Goal: Task Accomplishment & Management: Complete application form

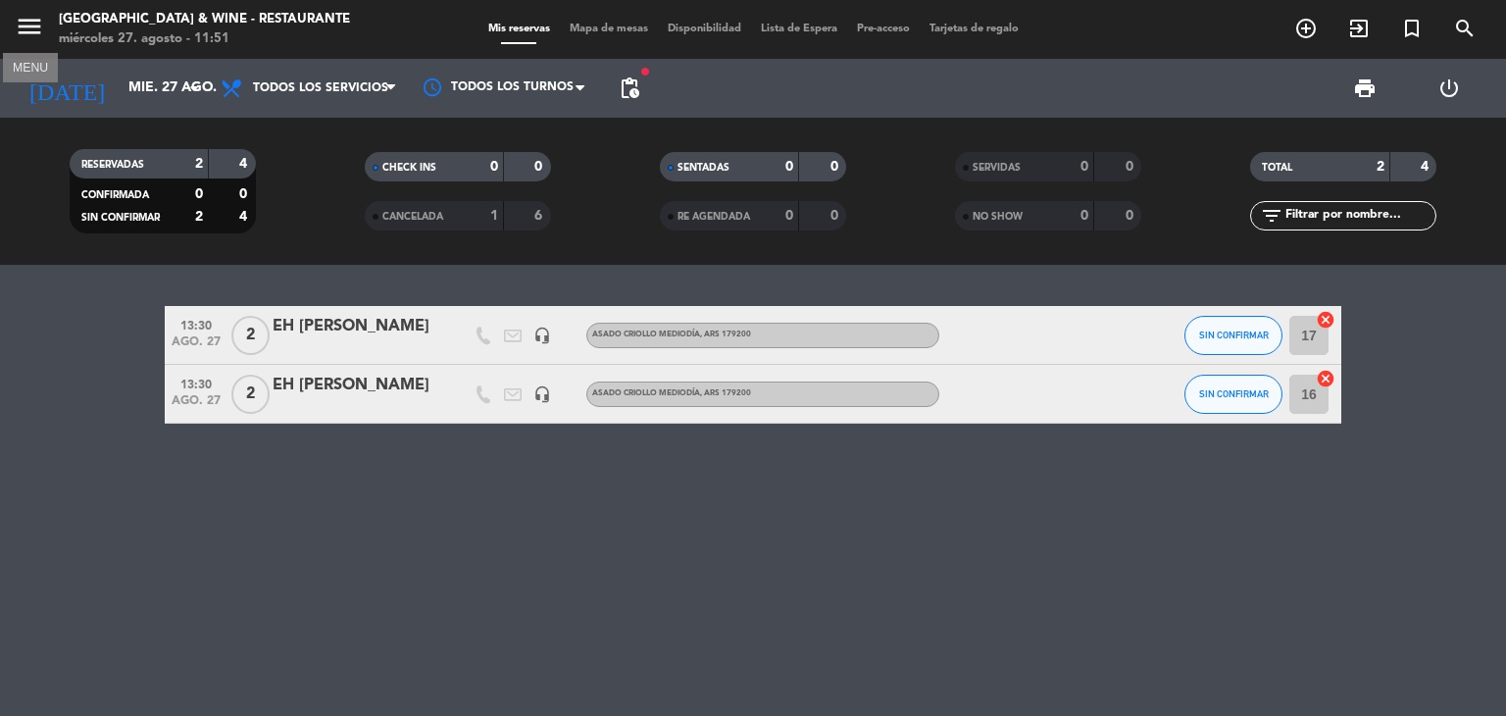
click at [21, 21] on icon "menu" at bounding box center [29, 26] width 29 height 29
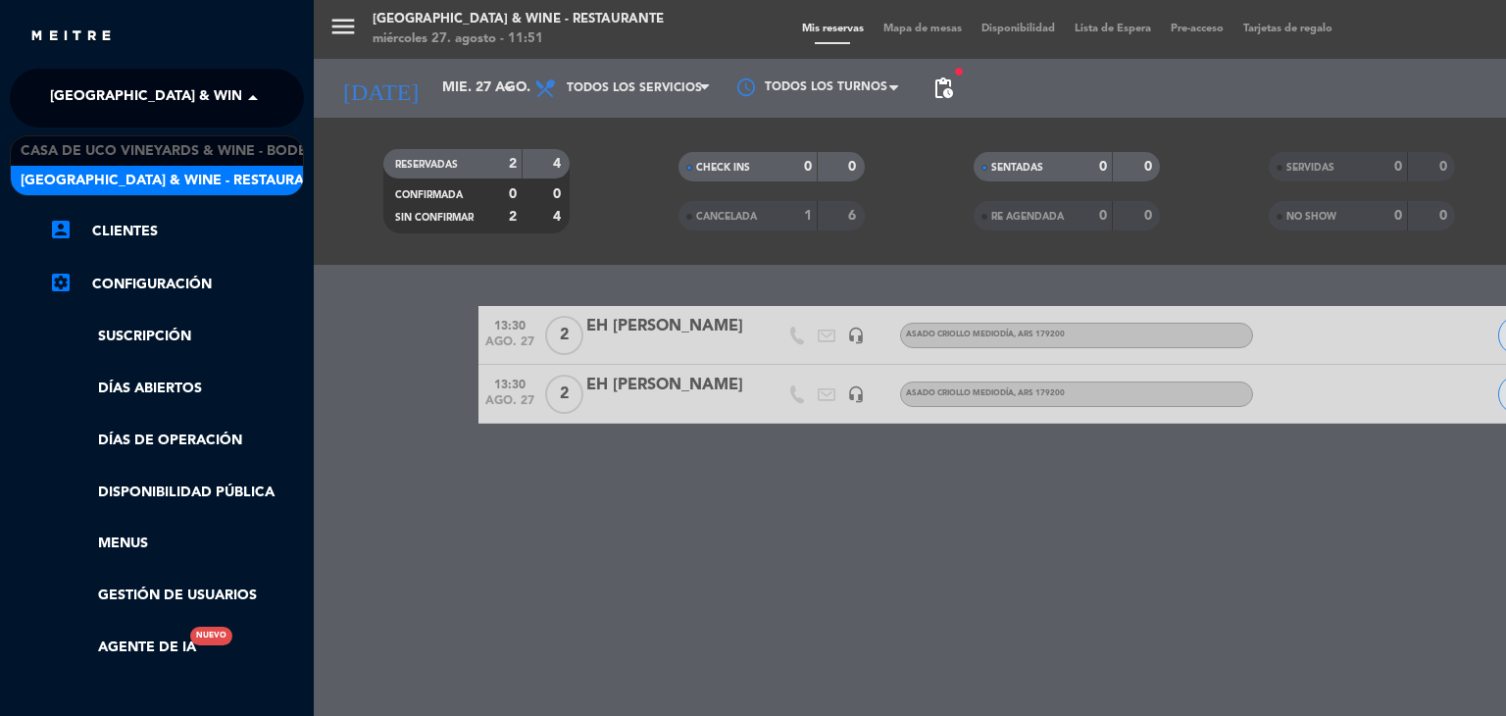
click at [112, 91] on span "[GEOGRAPHIC_DATA] & Wine - Restaurante" at bounding box center [205, 97] width 311 height 41
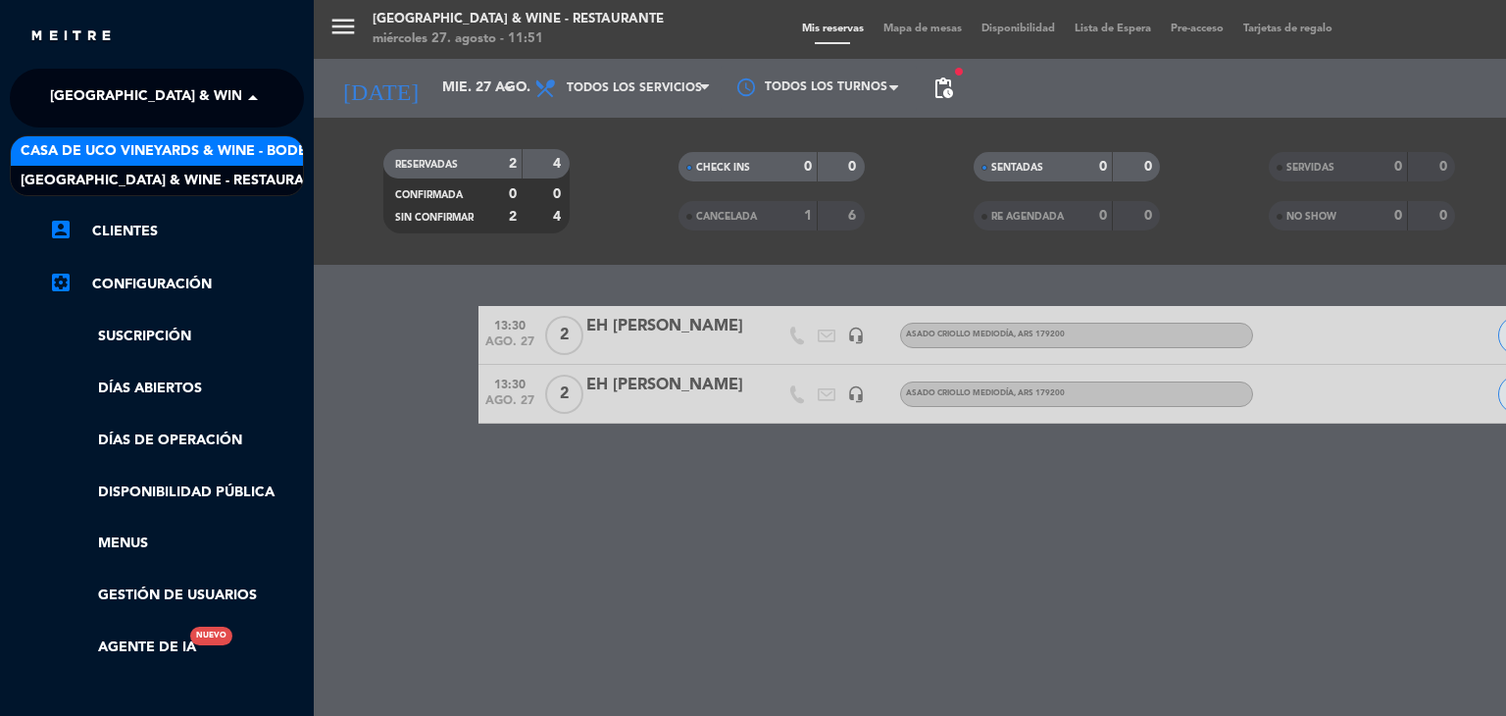
drag, startPoint x: 196, startPoint y: 149, endPoint x: 206, endPoint y: 146, distance: 10.2
click at [197, 148] on span "Casa de Uco Vineyards & Wine - Bodega" at bounding box center [174, 151] width 307 height 23
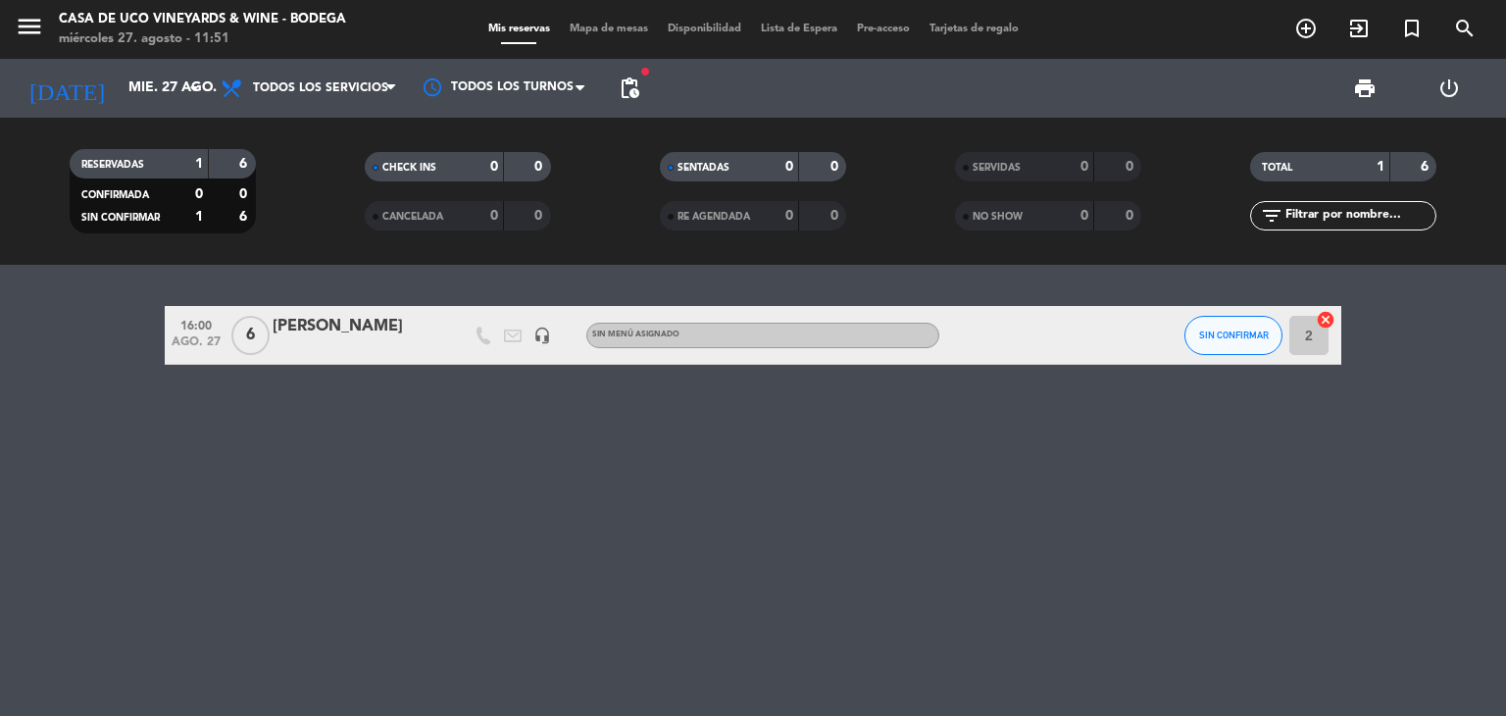
click at [494, 399] on div "16:00 ago. 27 6 [PERSON_NAME] headset_mic Sin menú asignado SIN CONFIRMAR 2 can…" at bounding box center [753, 490] width 1506 height 451
click at [1321, 25] on span "add_circle_outline" at bounding box center [1305, 28] width 53 height 33
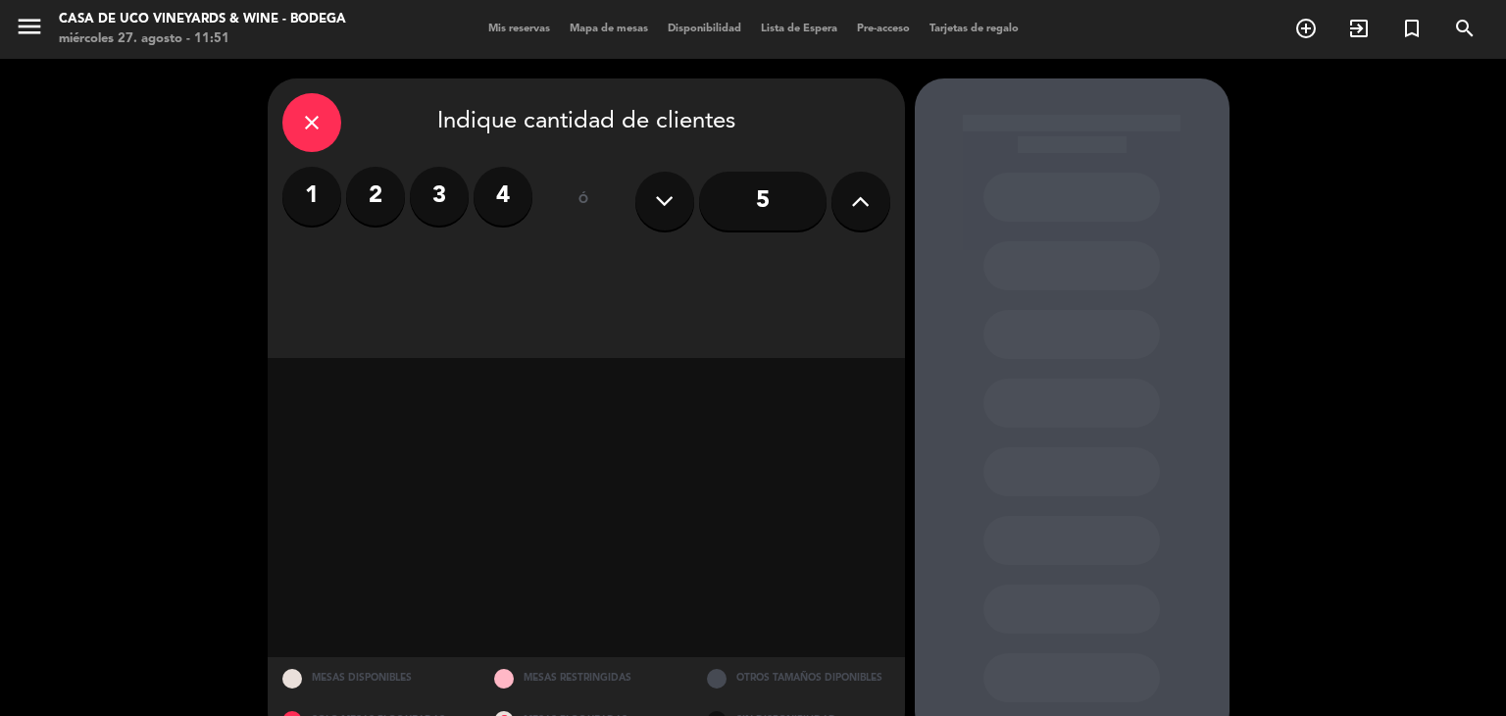
click at [394, 199] on label "2" at bounding box center [375, 196] width 59 height 59
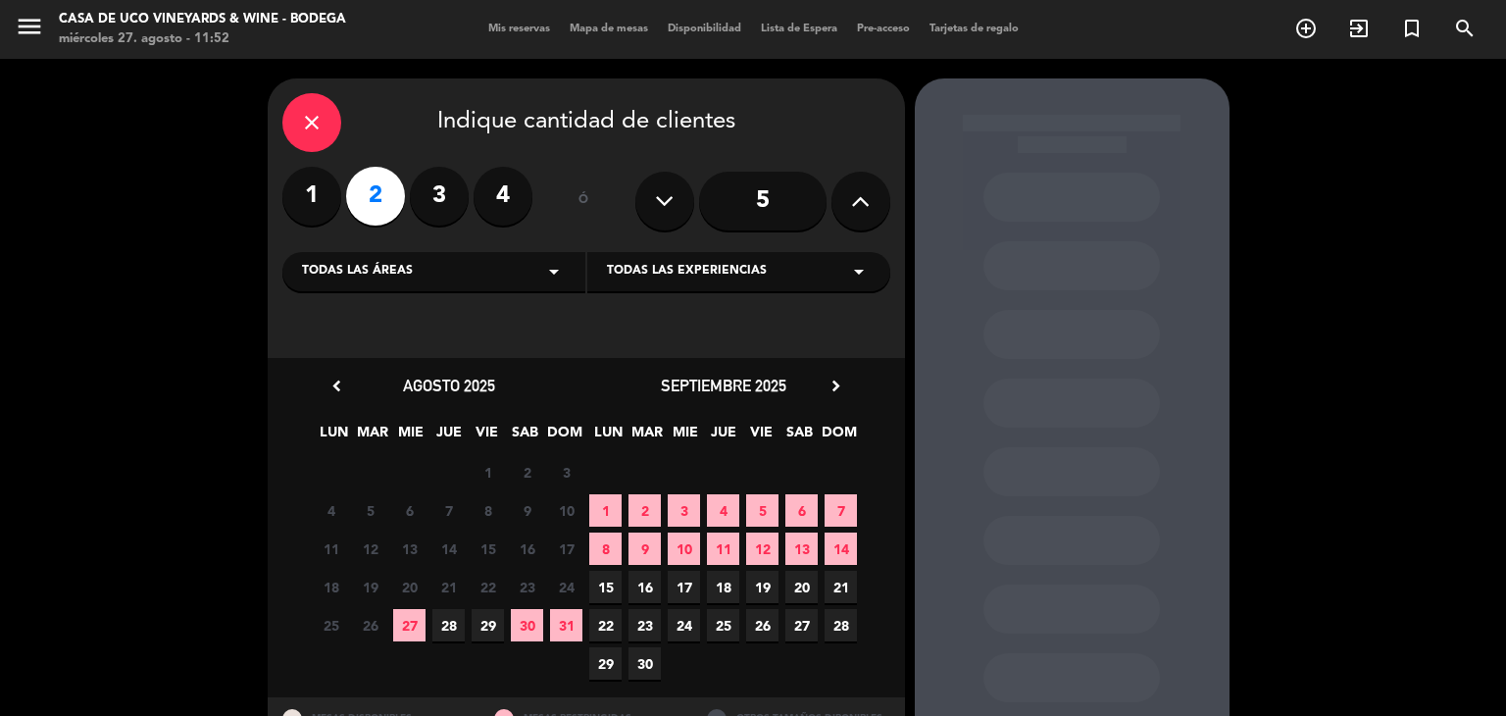
click at [394, 624] on span "27" at bounding box center [409, 625] width 32 height 32
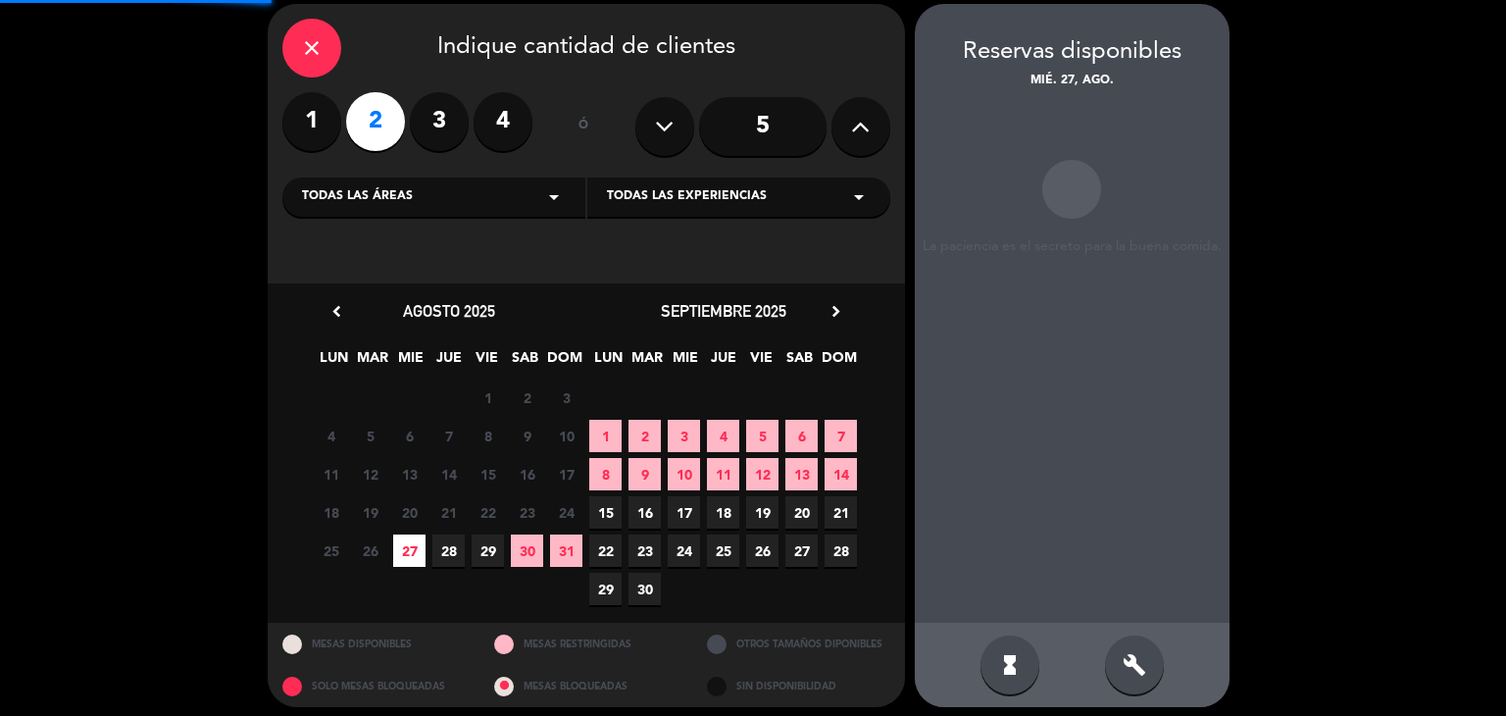
scroll to position [78, 0]
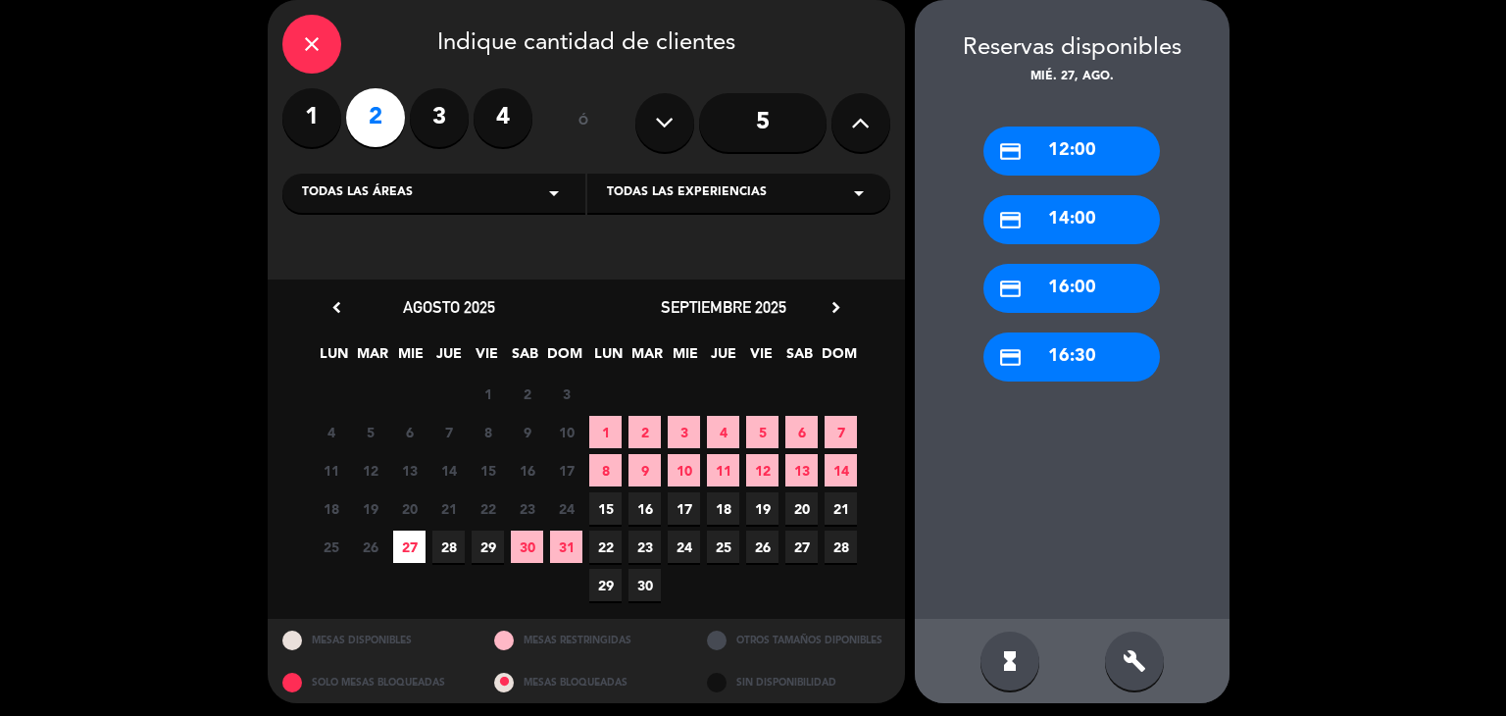
click at [1100, 291] on div "credit_card 16:00" at bounding box center [1071, 288] width 176 height 49
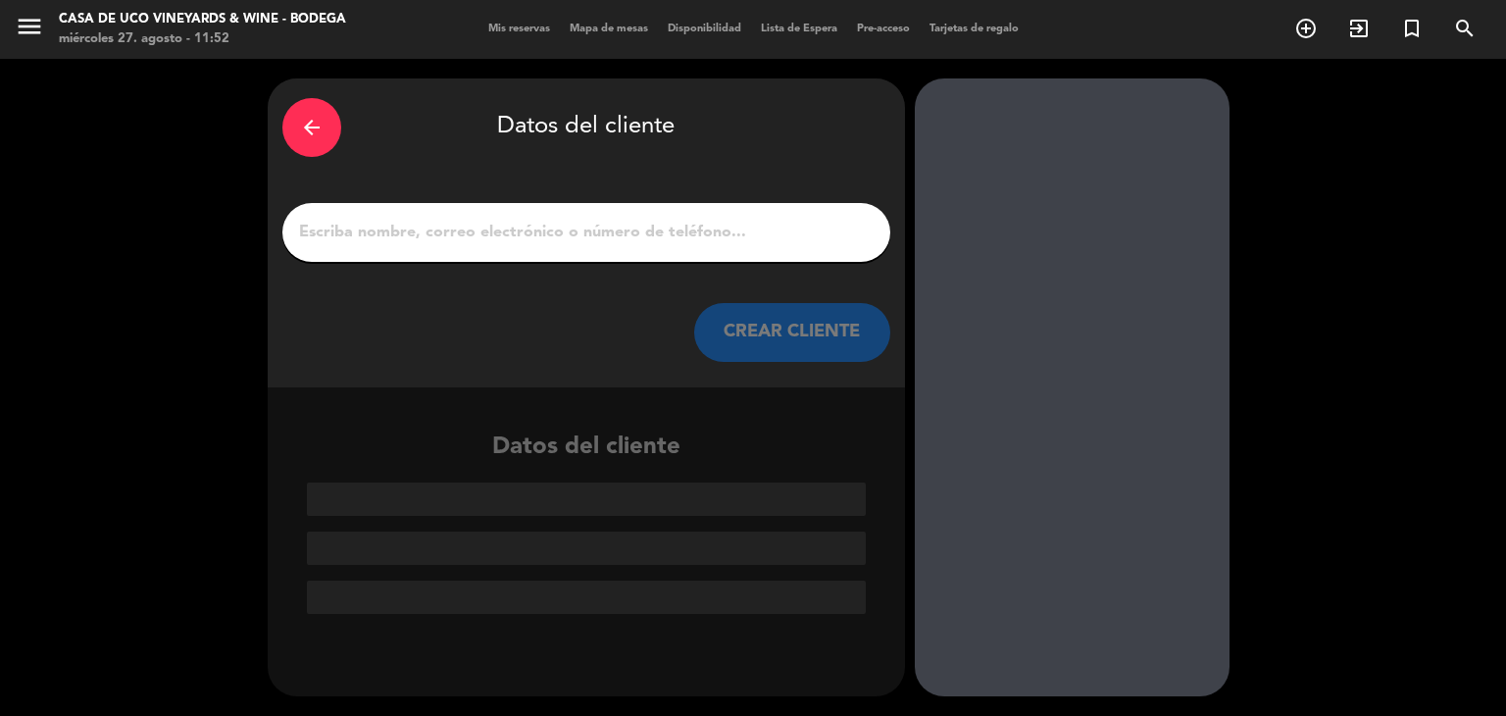
click at [658, 226] on input "1" at bounding box center [586, 232] width 578 height 27
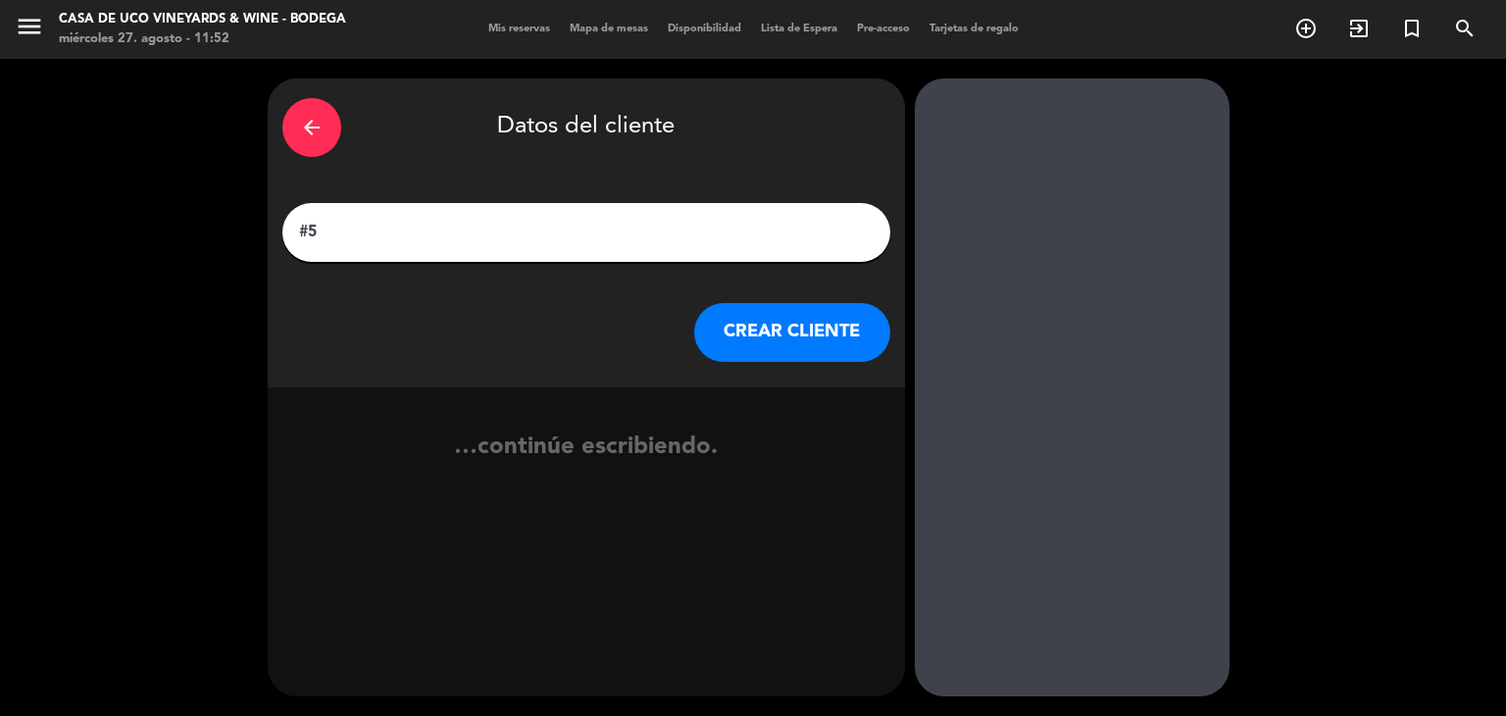
paste input "[PERSON_NAME] & [PERSON_NAME]"
type input "#5 [PERSON_NAME] & [PERSON_NAME]"
click at [786, 330] on button "CREAR CLIENTE" at bounding box center [792, 332] width 196 height 59
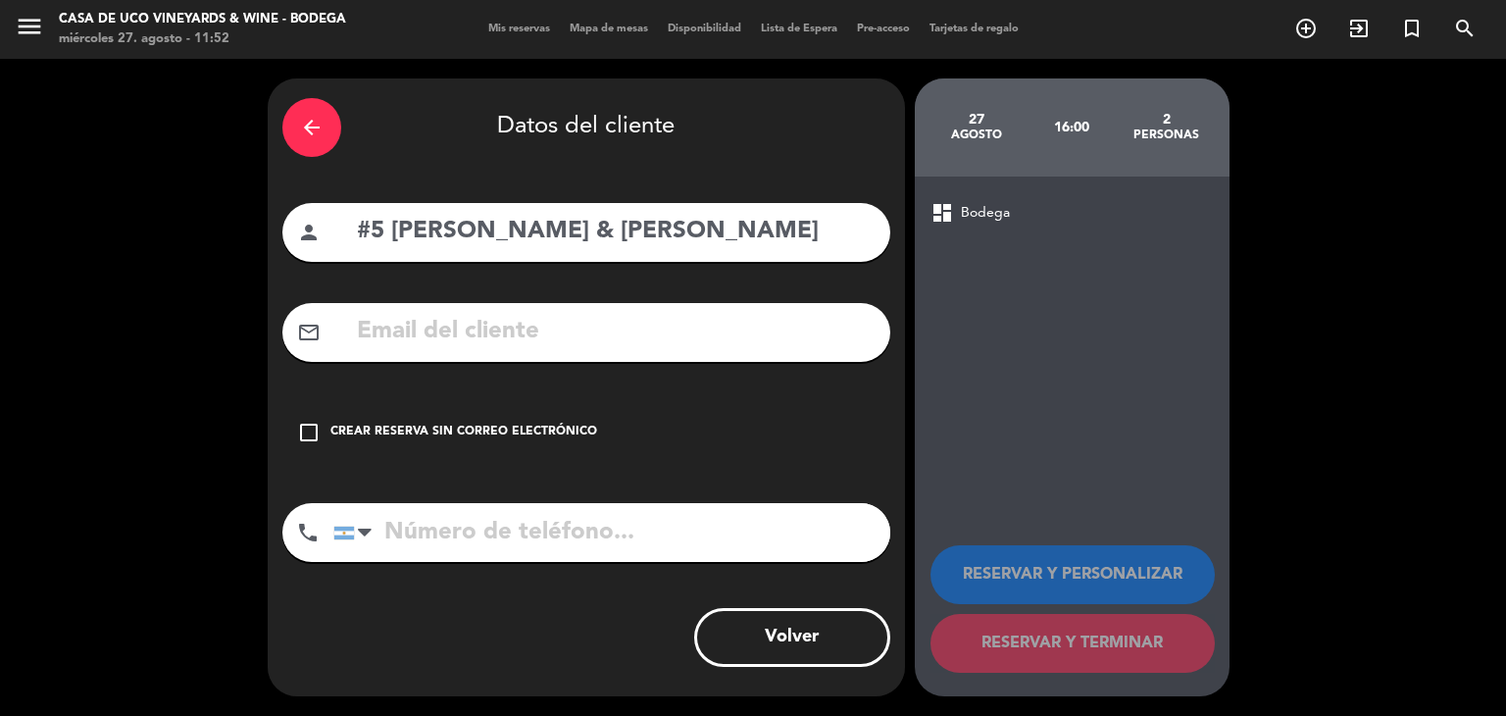
click at [306, 436] on icon "check_box_outline_blank" at bounding box center [309, 433] width 24 height 24
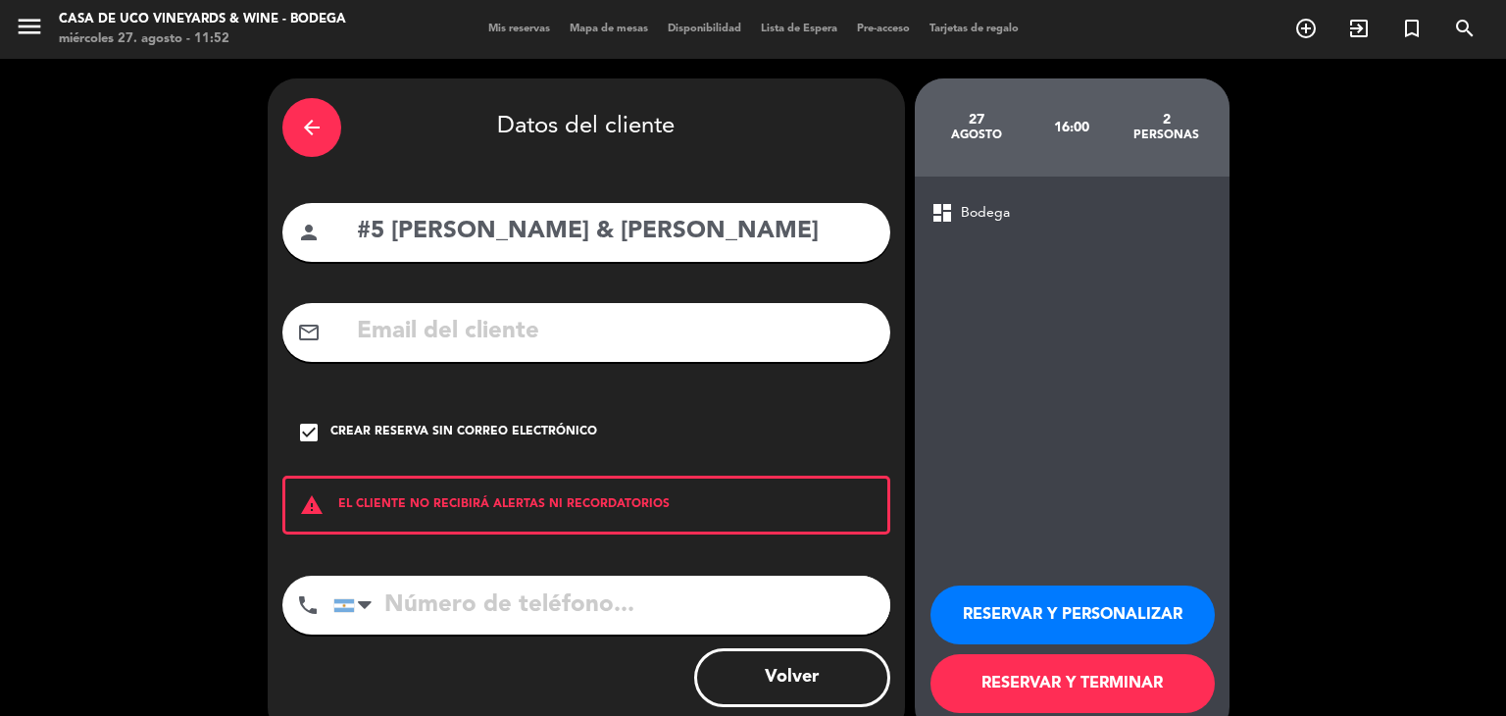
click at [1070, 623] on button "RESERVAR Y PERSONALIZAR" at bounding box center [1072, 614] width 284 height 59
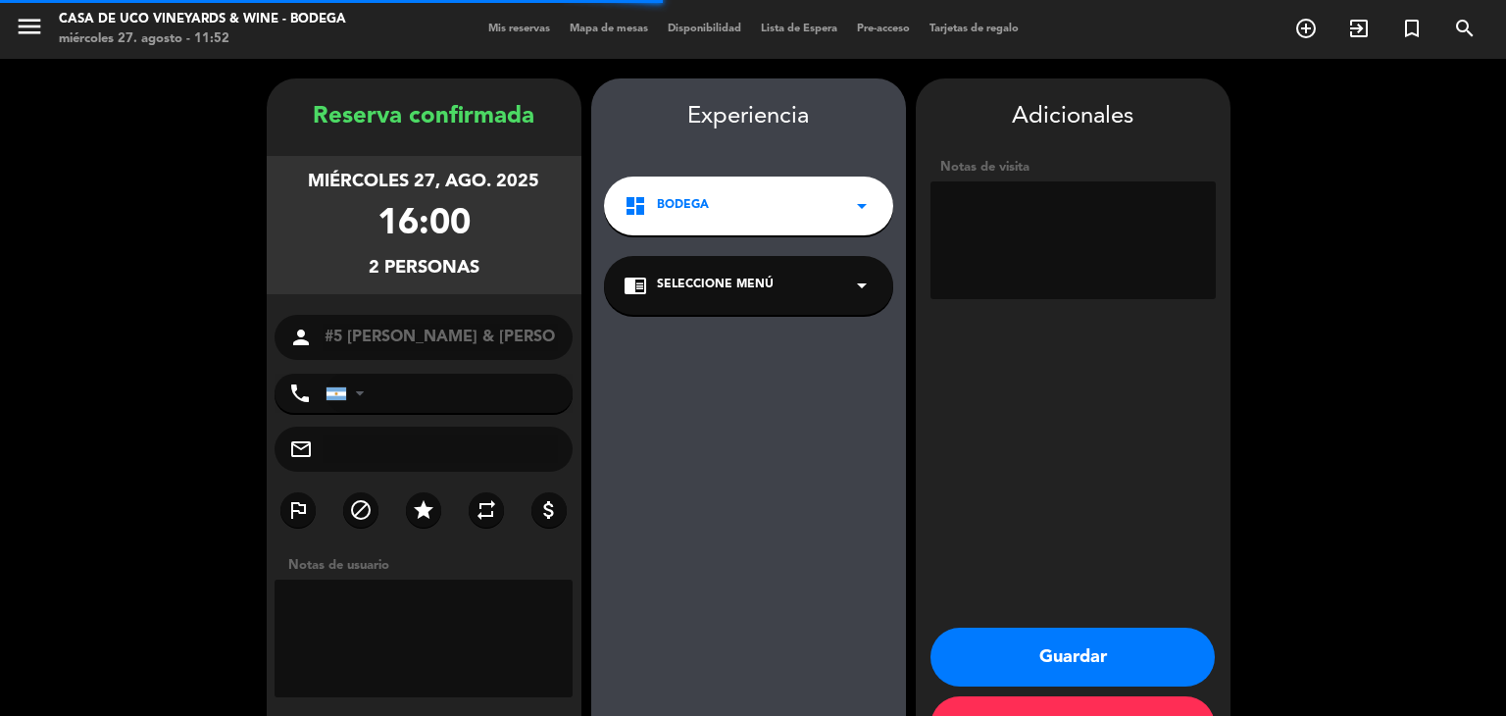
scroll to position [68, 0]
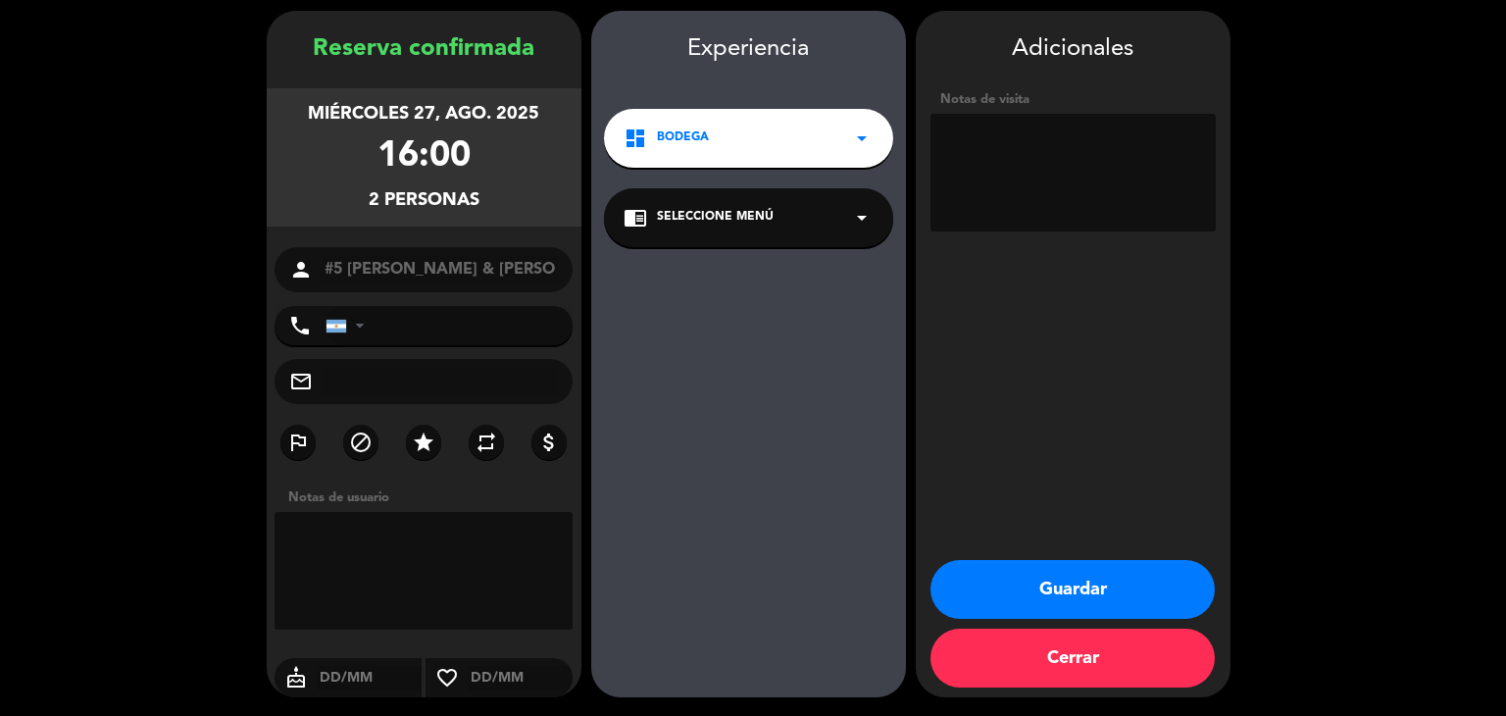
click at [1134, 584] on button "Guardar" at bounding box center [1072, 589] width 284 height 59
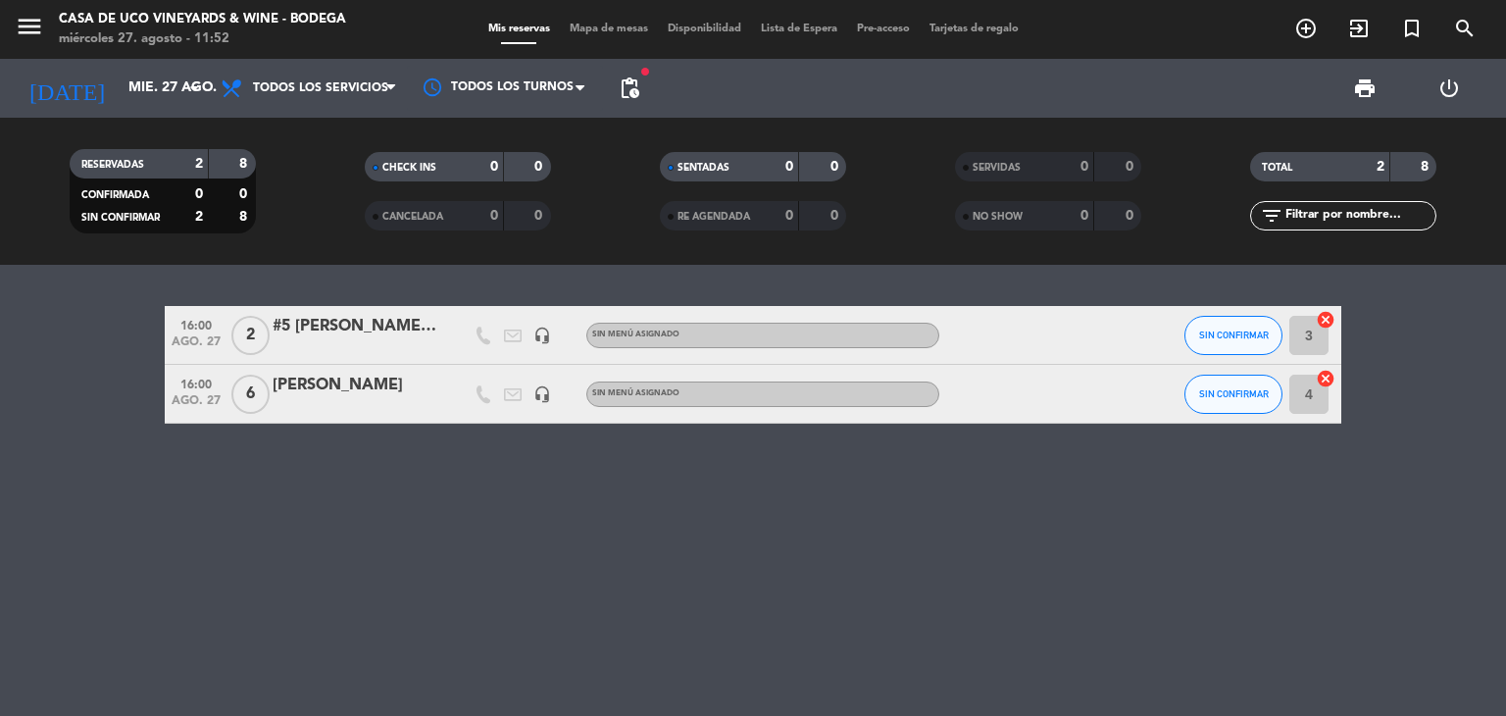
click at [1081, 520] on div "16:00 ago. 27 2 #5 [PERSON_NAME] & [PERSON_NAME] headset_mic Sin menú asignado …" at bounding box center [753, 490] width 1506 height 451
click at [762, 613] on div "16:00 ago. 27 2 #5 [PERSON_NAME] & [PERSON_NAME] headset_mic Sin menú asignado …" at bounding box center [753, 490] width 1506 height 451
click at [816, 531] on div "16:00 ago. 27 2 #5 [PERSON_NAME] & [PERSON_NAME] headset_mic Sin menú asignado …" at bounding box center [753, 490] width 1506 height 451
